Goal: Check status: Check status

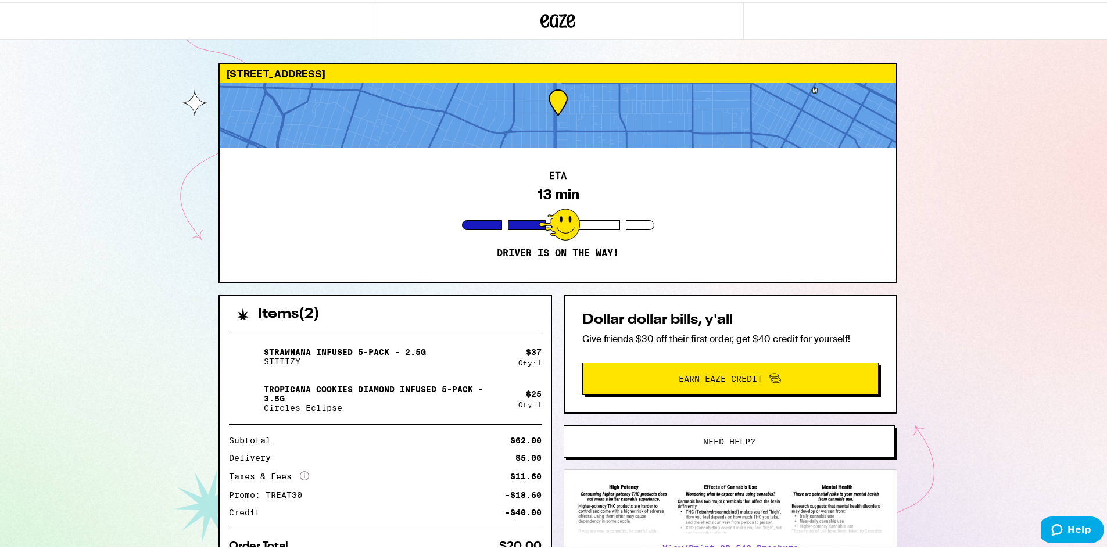
click at [551, 215] on div at bounding box center [558, 222] width 41 height 32
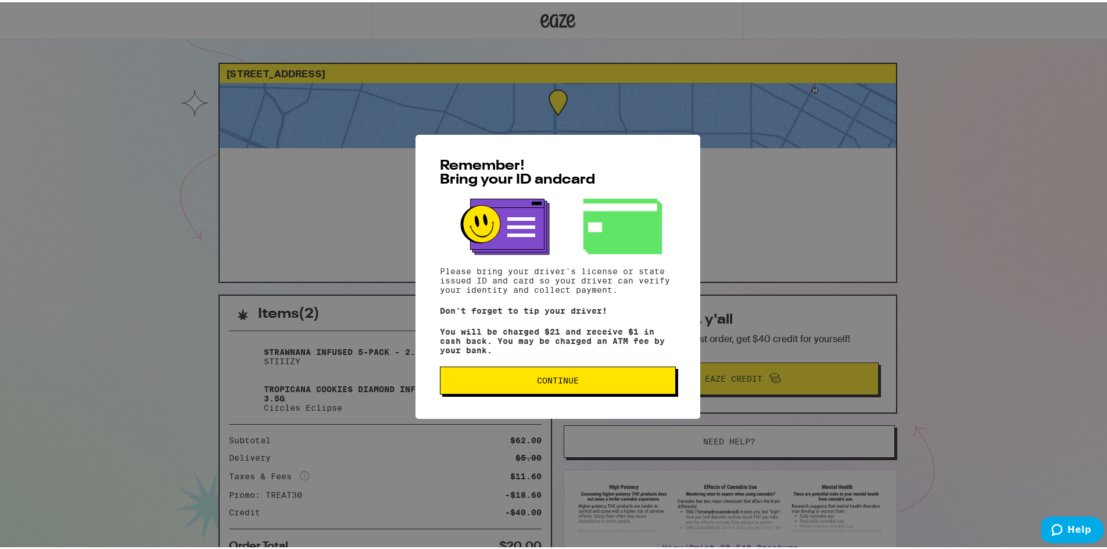
click at [587, 379] on span "Continue" at bounding box center [558, 378] width 216 height 8
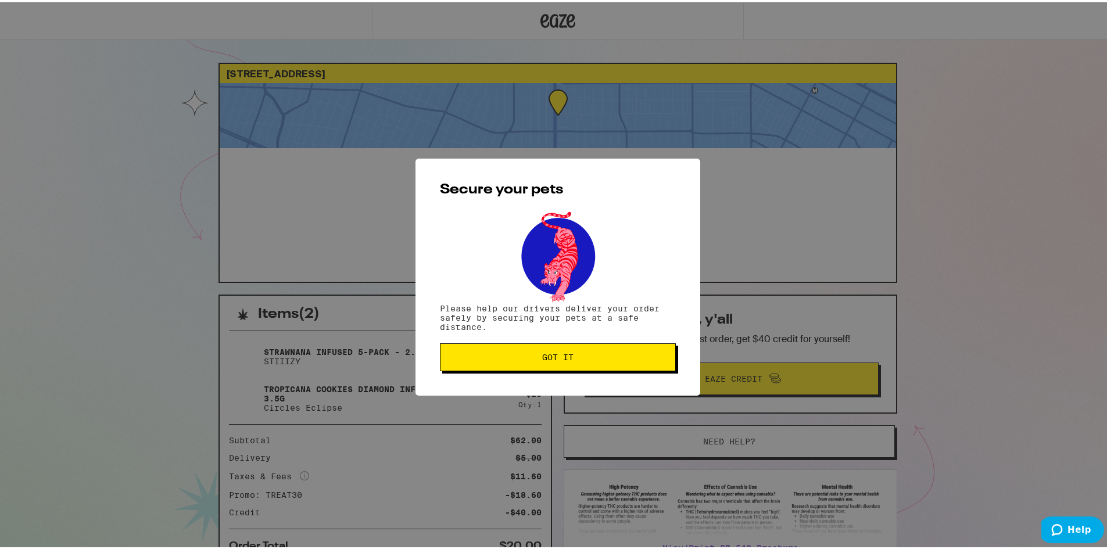
click at [572, 357] on span "Got it" at bounding box center [558, 355] width 216 height 8
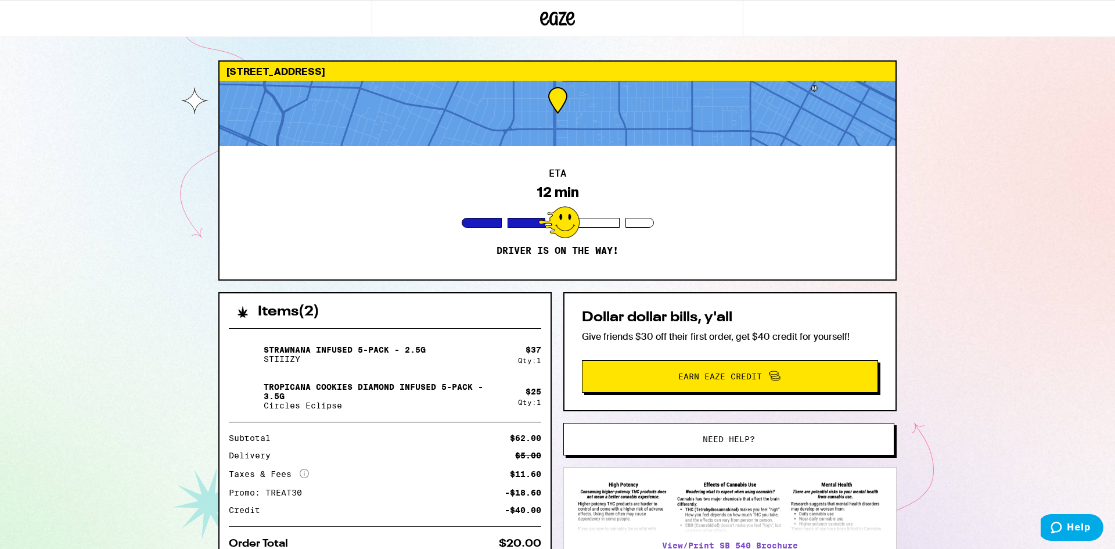
click at [555, 189] on div "12 min" at bounding box center [558, 192] width 42 height 16
click at [659, 190] on div "ETA 12 min Driver is on the way!" at bounding box center [558, 213] width 676 height 134
